Goal: Task Accomplishment & Management: Complete application form

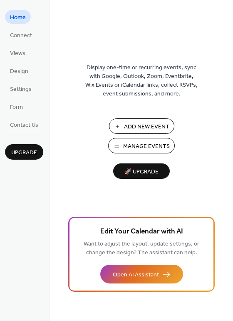
click at [152, 125] on span "Add New Event" at bounding box center [146, 126] width 45 height 9
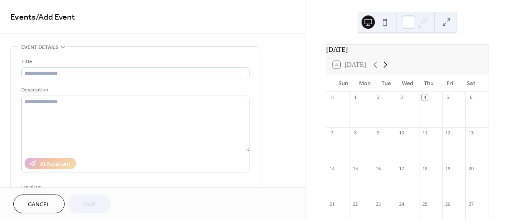
click at [385, 68] on icon at bounding box center [385, 65] width 10 height 10
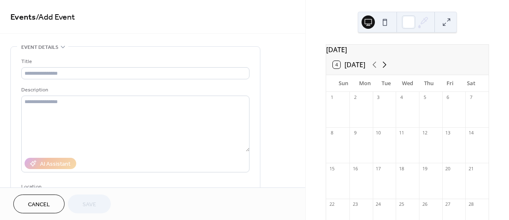
click at [385, 68] on icon at bounding box center [385, 65] width 10 height 10
click at [372, 67] on icon at bounding box center [375, 65] width 10 height 10
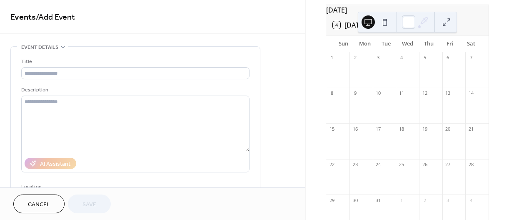
scroll to position [42, 0]
click at [466, 140] on div at bounding box center [476, 142] width 23 height 21
click at [467, 132] on div "21" at bounding box center [476, 126] width 23 height 11
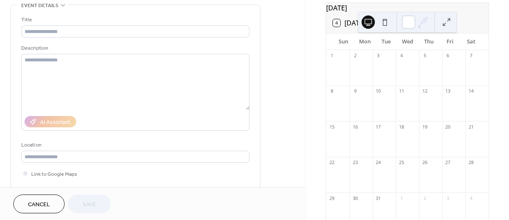
click at [468, 130] on div "21" at bounding box center [471, 126] width 6 height 6
click at [472, 142] on div at bounding box center [476, 142] width 23 height 21
click at [475, 25] on div "4 Today" at bounding box center [407, 23] width 162 height 20
click at [337, 22] on button "4 Today" at bounding box center [349, 23] width 38 height 12
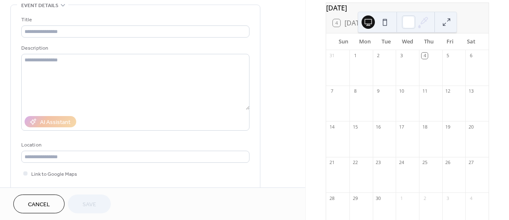
click at [449, 25] on button at bounding box center [446, 21] width 13 height 13
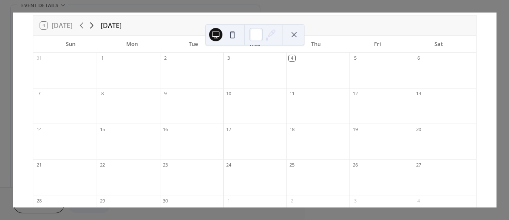
click at [93, 21] on icon at bounding box center [92, 25] width 10 height 10
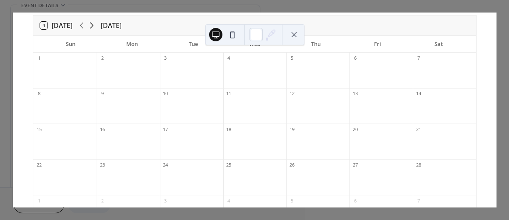
click at [93, 21] on icon at bounding box center [92, 25] width 10 height 10
click at [413, 146] on div at bounding box center [444, 145] width 63 height 21
drag, startPoint x: 413, startPoint y: 131, endPoint x: 460, endPoint y: 151, distance: 50.6
click at [460, 151] on div "21" at bounding box center [444, 140] width 63 height 35
drag, startPoint x: 410, startPoint y: 127, endPoint x: 417, endPoint y: 128, distance: 7.5
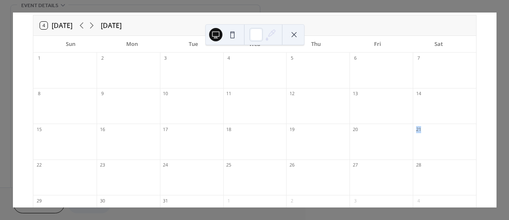
click at [417, 128] on div "21" at bounding box center [444, 128] width 63 height 11
click at [419, 130] on div "21" at bounding box center [444, 128] width 63 height 11
click at [296, 30] on button at bounding box center [293, 34] width 13 height 13
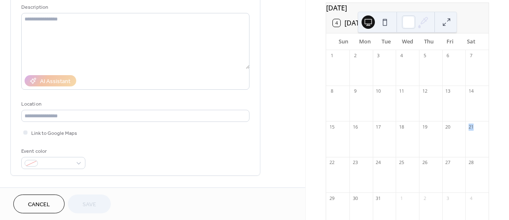
scroll to position [83, 0]
click at [474, 154] on div at bounding box center [476, 142] width 23 height 21
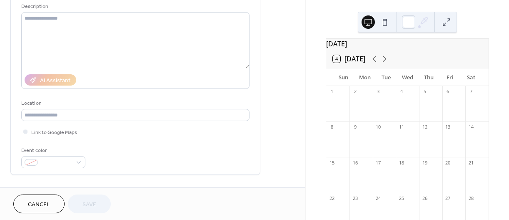
scroll to position [0, 0]
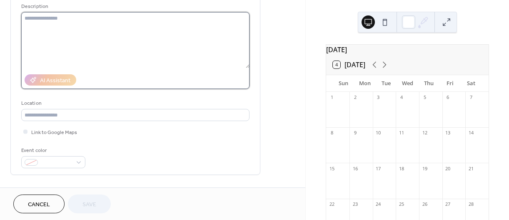
click at [104, 30] on textarea at bounding box center [135, 40] width 228 height 56
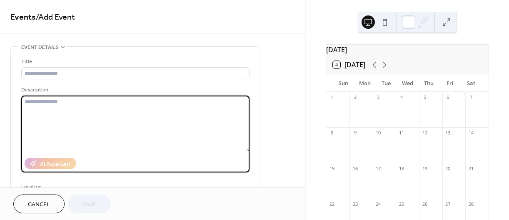
click at [86, 65] on div "Title" at bounding box center [134, 61] width 227 height 9
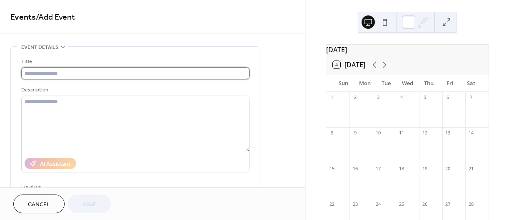
click at [86, 67] on input "text" at bounding box center [135, 73] width 228 height 12
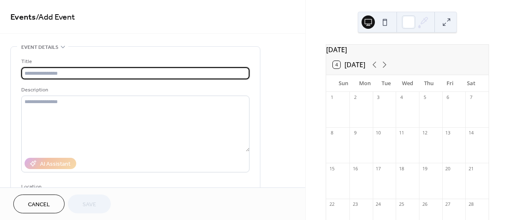
type input "**********"
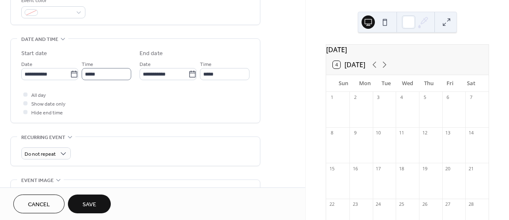
scroll to position [208, 0]
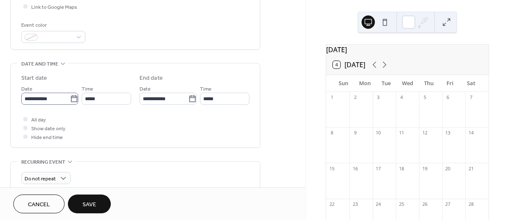
click at [75, 99] on icon at bounding box center [74, 99] width 8 height 8
click at [70, 99] on input "**********" at bounding box center [45, 98] width 49 height 12
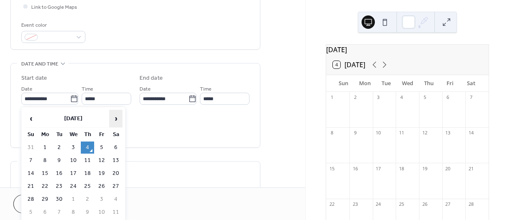
click at [118, 120] on span "›" at bounding box center [116, 118] width 12 height 17
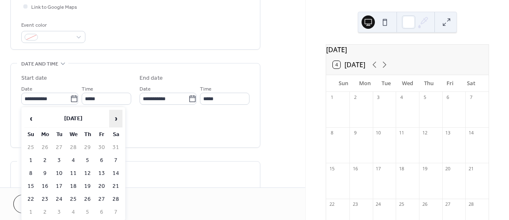
click at [118, 120] on span "›" at bounding box center [116, 118] width 12 height 17
click at [111, 182] on td "21" at bounding box center [115, 186] width 13 height 12
type input "**********"
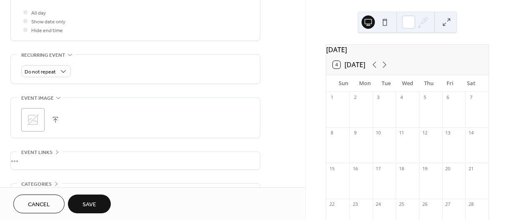
scroll to position [333, 0]
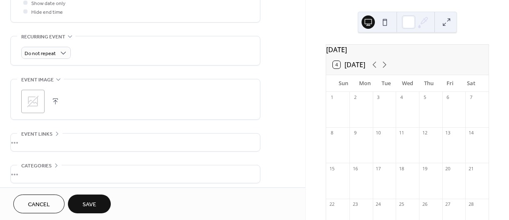
click at [54, 98] on button "button" at bounding box center [56, 101] width 12 height 12
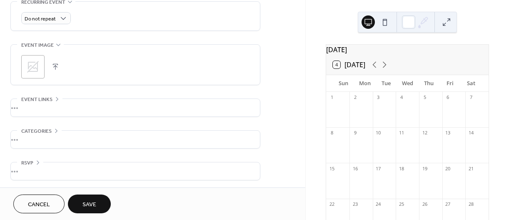
scroll to position [369, 0]
click at [38, 206] on span "Cancel" at bounding box center [39, 204] width 22 height 9
